Goal: Task Accomplishment & Management: Use online tool/utility

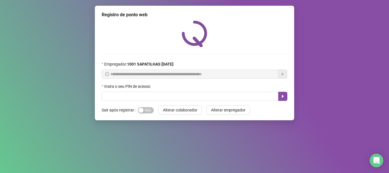
click at [149, 91] on div "Insira o seu PIN de acesso" at bounding box center [195, 87] width 186 height 9
click at [149, 110] on span "Sim Não" at bounding box center [146, 110] width 16 height 6
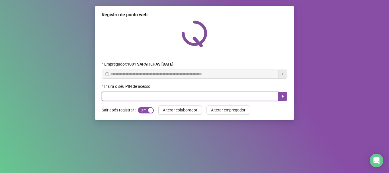
click at [155, 97] on input "text" at bounding box center [190, 96] width 177 height 9
type input "*****"
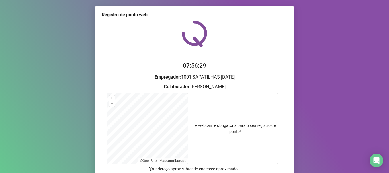
scroll to position [50, 0]
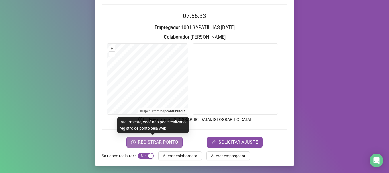
click at [169, 144] on span "REGISTRAR PONTO" at bounding box center [158, 142] width 40 height 7
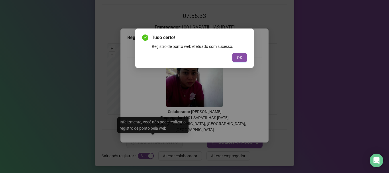
click at [232, 60] on div "OK" at bounding box center [194, 57] width 105 height 9
click at [236, 60] on button "OK" at bounding box center [239, 57] width 15 height 9
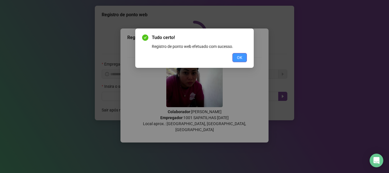
scroll to position [0, 0]
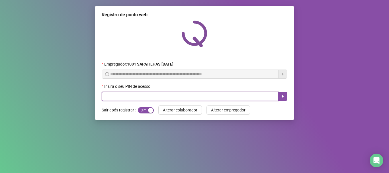
click at [243, 96] on input "text" at bounding box center [190, 96] width 177 height 9
type input "*****"
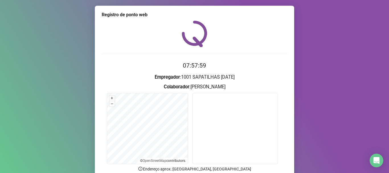
scroll to position [28, 0]
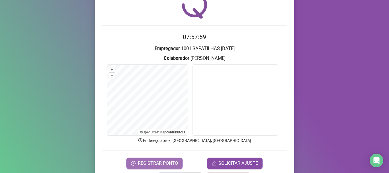
click at [157, 163] on span "REGISTRAR PONTO" at bounding box center [158, 163] width 40 height 7
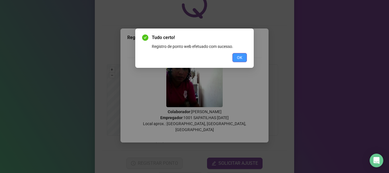
click at [240, 61] on button "OK" at bounding box center [239, 57] width 15 height 9
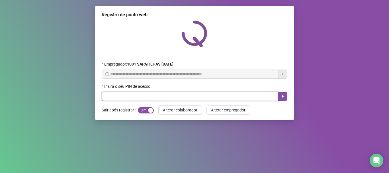
click at [139, 97] on input "text" at bounding box center [190, 96] width 177 height 9
type input "*****"
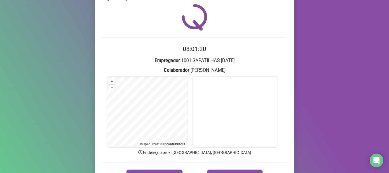
scroll to position [50, 0]
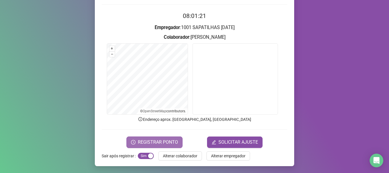
click at [160, 140] on span "REGISTRAR PONTO" at bounding box center [158, 142] width 40 height 7
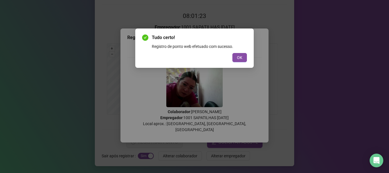
click at [232, 55] on div "OK" at bounding box center [194, 57] width 105 height 9
click at [241, 56] on span "OK" at bounding box center [239, 57] width 5 height 6
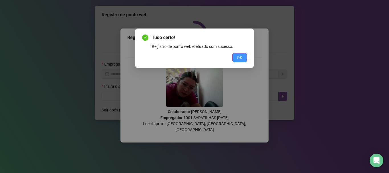
scroll to position [0, 0]
